Goal: Task Accomplishment & Management: Use online tool/utility

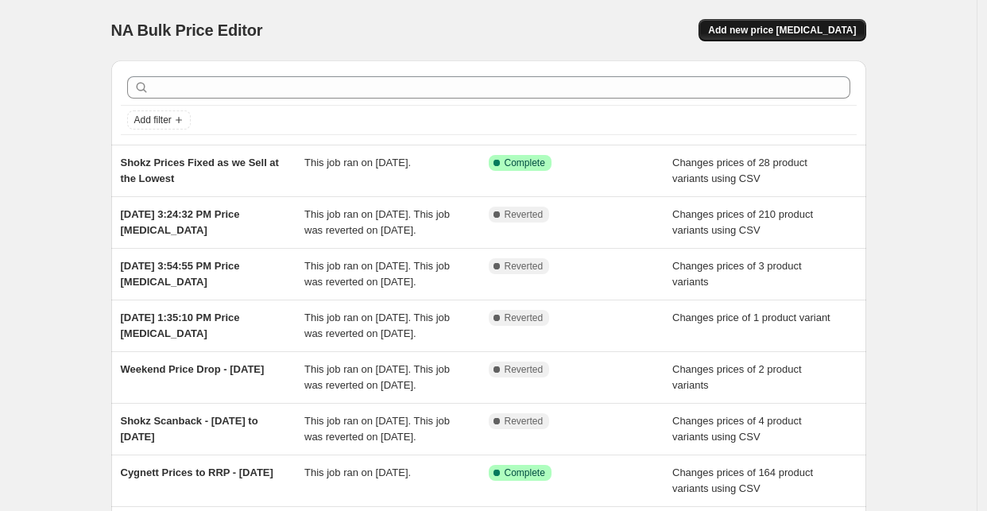
click at [786, 28] on span "Add new price [MEDICAL_DATA]" at bounding box center [782, 30] width 148 height 13
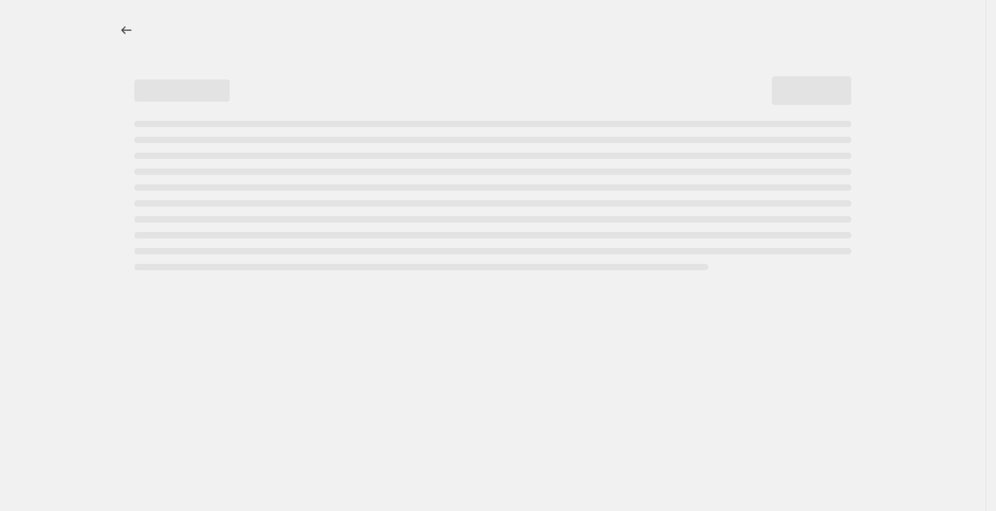
select select "percentage"
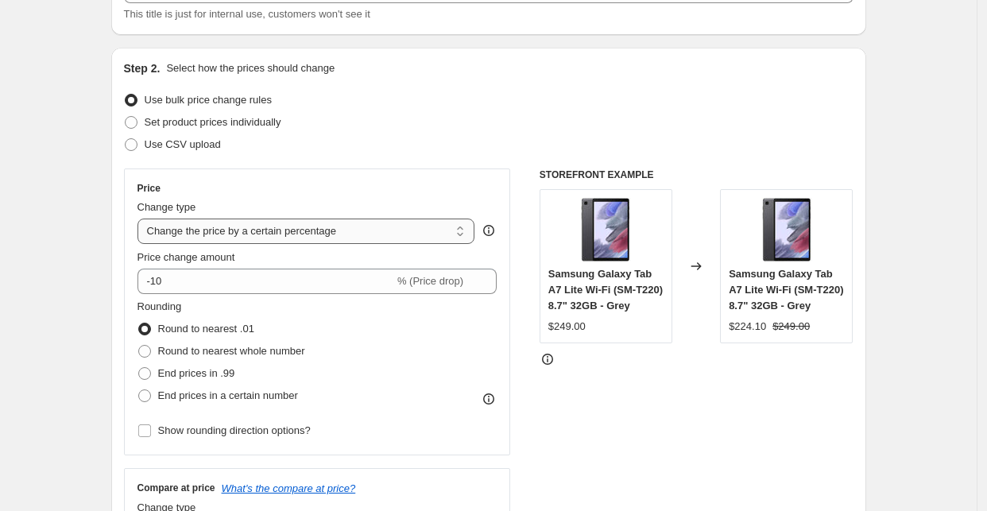
scroll to position [176, 0]
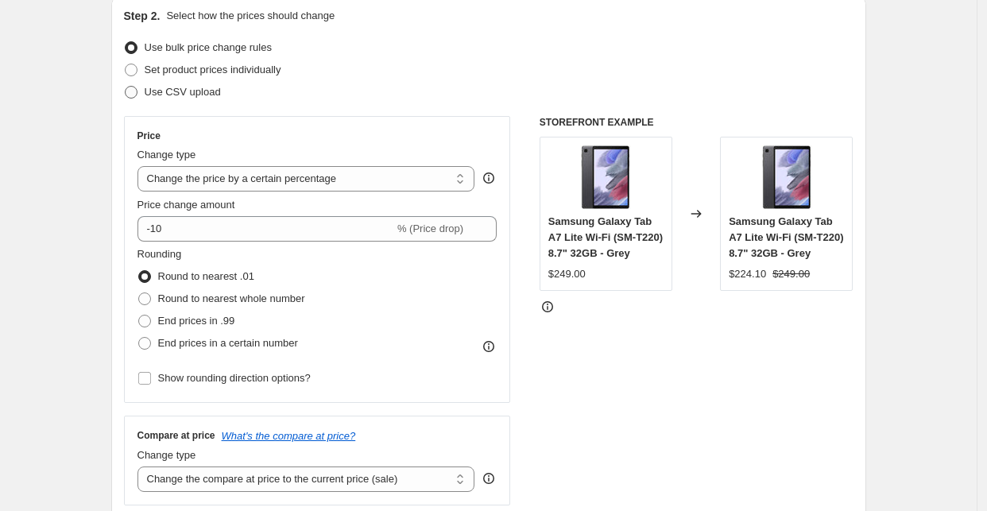
click at [158, 91] on span "Use CSV upload" at bounding box center [183, 92] width 76 height 12
click at [126, 87] on input "Use CSV upload" at bounding box center [125, 86] width 1 height 1
radio input "true"
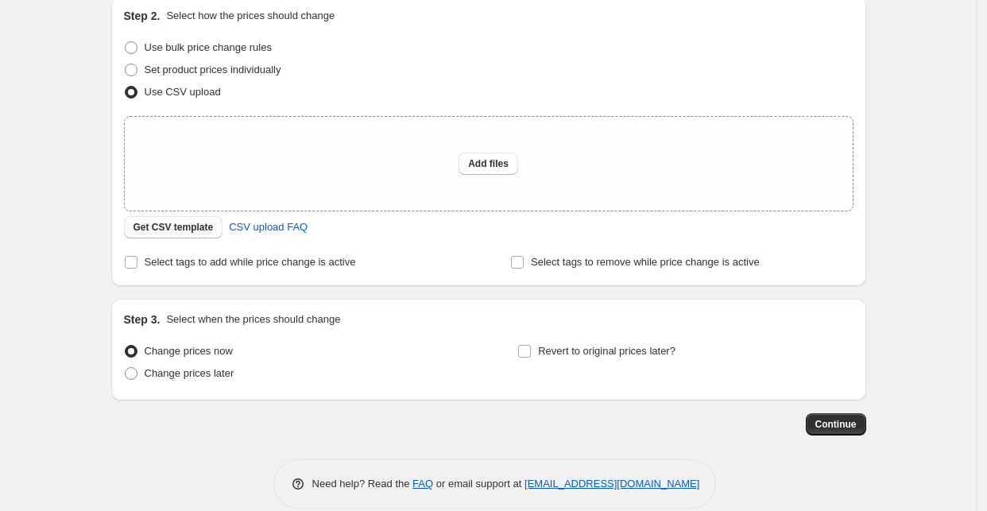
click at [200, 227] on span "Get CSV template" at bounding box center [174, 227] width 80 height 13
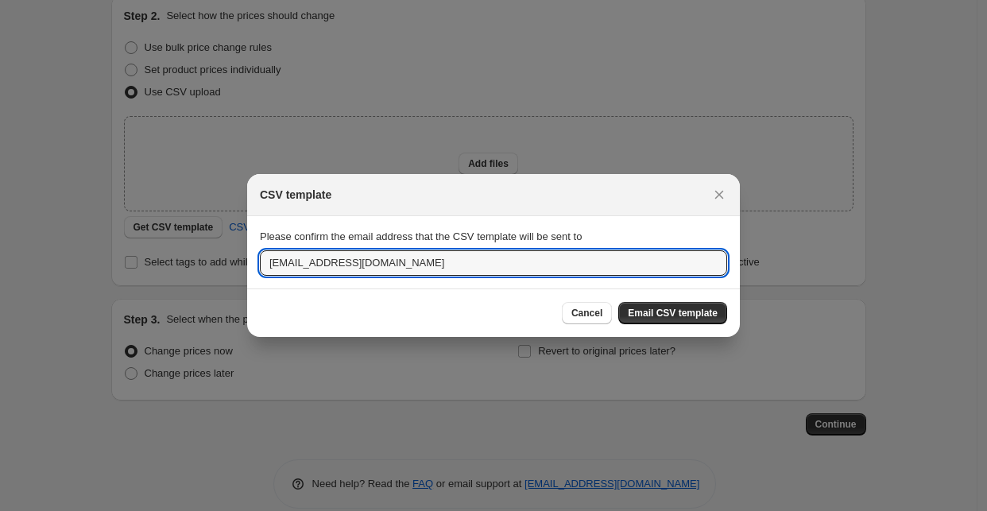
drag, startPoint x: 302, startPoint y: 266, endPoint x: 235, endPoint y: 255, distance: 67.7
type input "[EMAIL_ADDRESS][DOMAIN_NAME]"
click at [710, 316] on span "Email CSV template" at bounding box center [673, 313] width 90 height 13
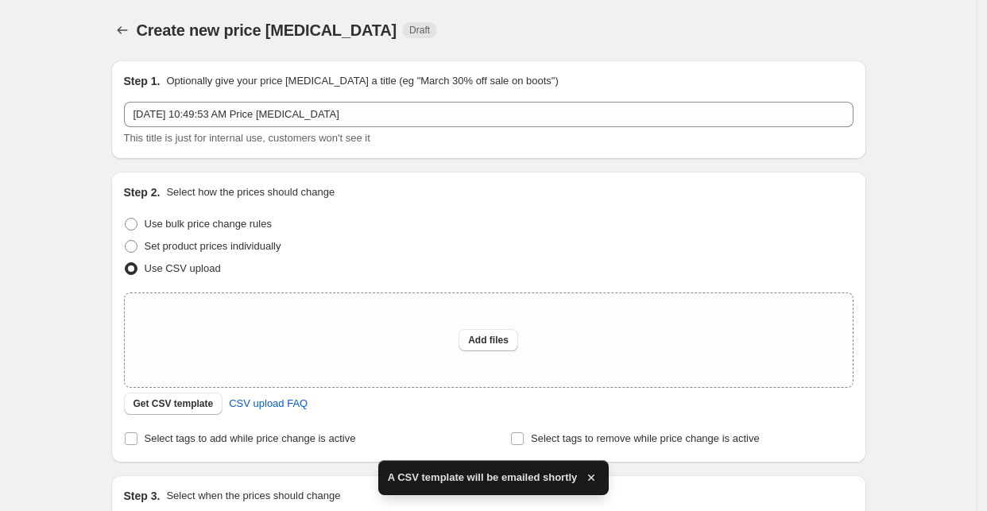
scroll to position [176, 0]
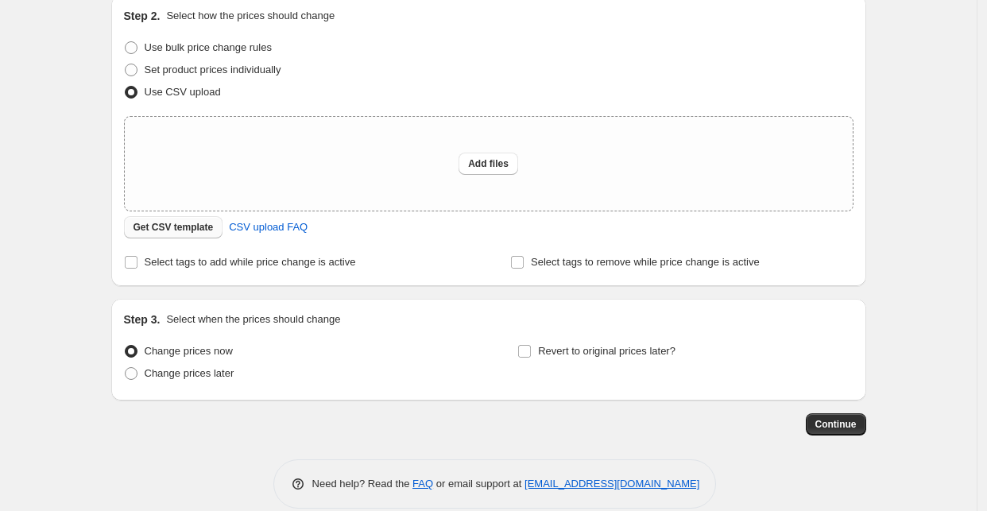
click at [184, 229] on span "Get CSV template" at bounding box center [174, 227] width 80 height 13
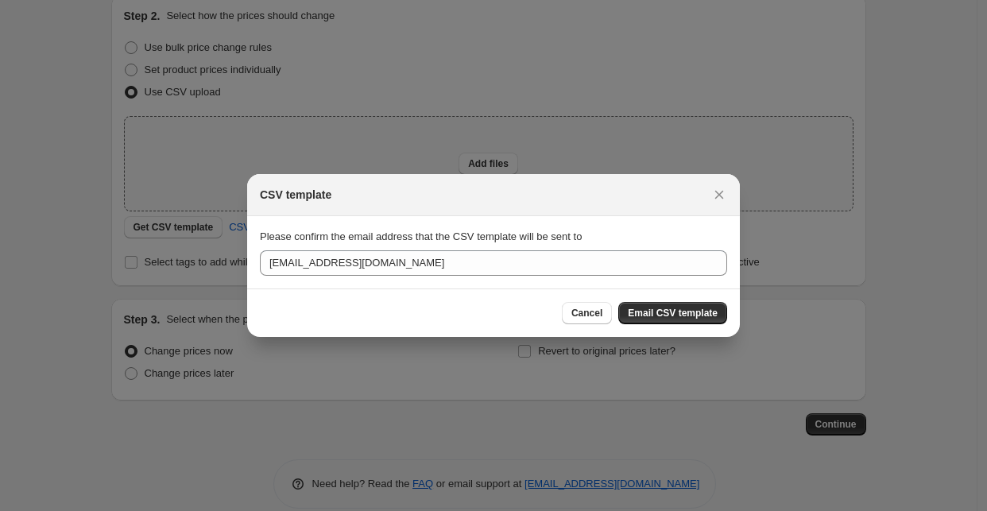
drag, startPoint x: 723, startPoint y: 192, endPoint x: 714, endPoint y: 192, distance: 9.5
click at [717, 192] on icon "Close" at bounding box center [719, 195] width 16 height 16
